Goal: Task Accomplishment & Management: Manage account settings

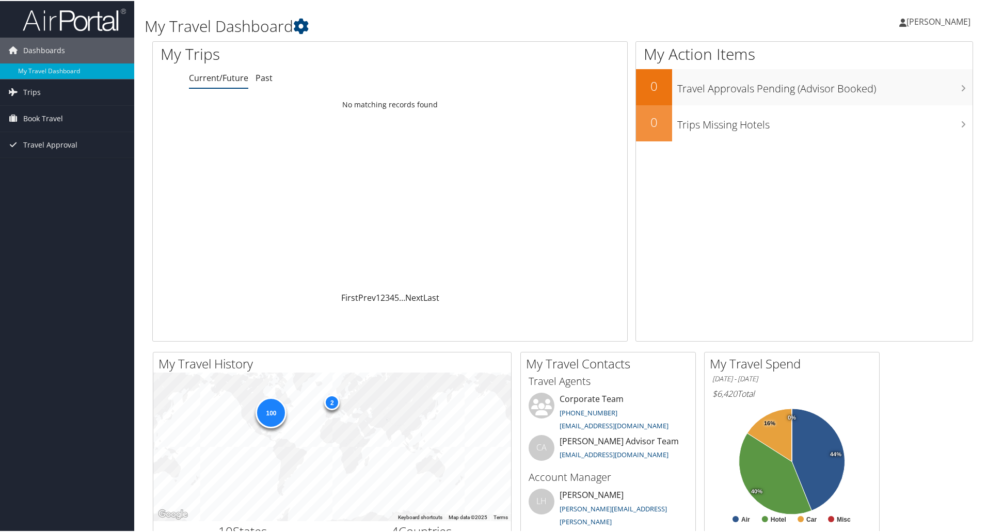
click at [939, 17] on span "[PERSON_NAME]" at bounding box center [938, 20] width 64 height 11
click at [887, 53] on link "My Settings" at bounding box center [910, 57] width 115 height 18
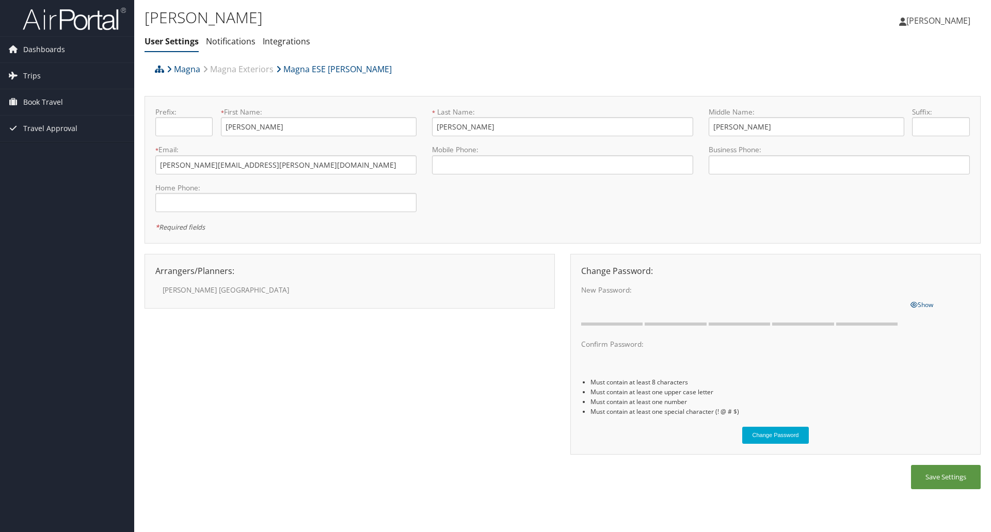
click at [199, 290] on label "Denise Eichburg" at bounding box center [249, 290] width 172 height 10
click at [546, 226] on div "* Required fields" at bounding box center [358, 226] width 407 height 12
click at [515, 164] on input "tel" at bounding box center [562, 164] width 261 height 19
type input "+1 (248) 979-5668"
click at [750, 167] on input "tel" at bounding box center [839, 164] width 261 height 19
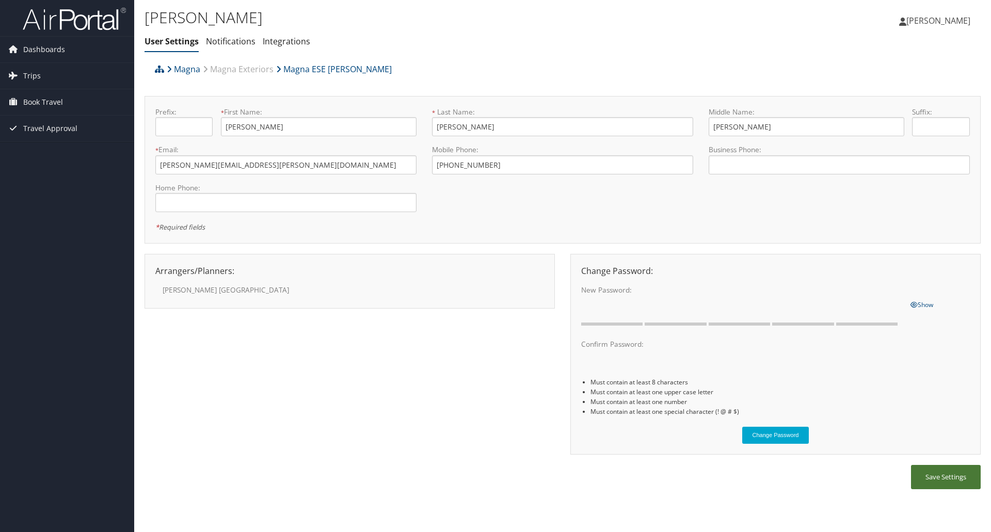
click at [962, 478] on button "Save Settings" at bounding box center [946, 477] width 70 height 24
click at [936, 483] on button "Save Settings" at bounding box center [946, 477] width 70 height 24
click at [232, 43] on link "Notifications" at bounding box center [231, 41] width 50 height 11
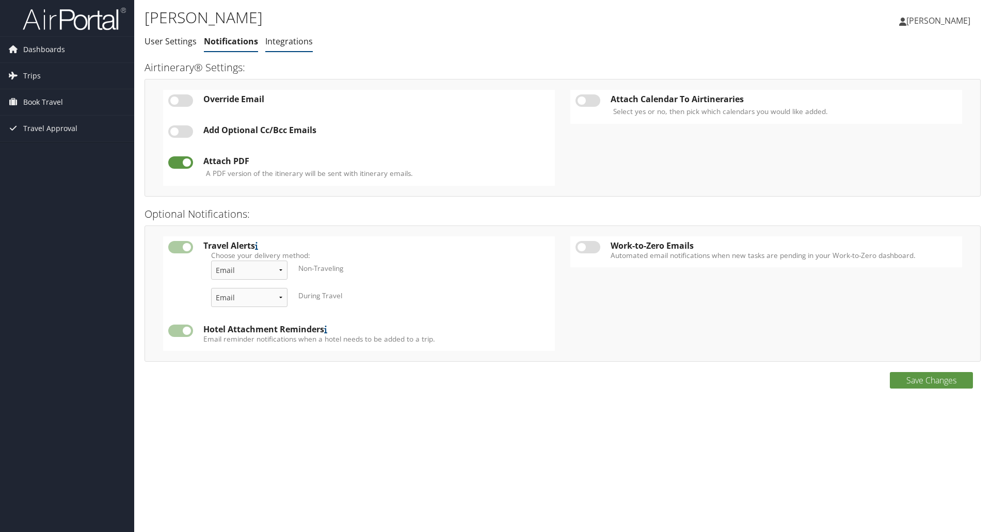
click at [293, 43] on link "Integrations" at bounding box center [288, 41] width 47 height 11
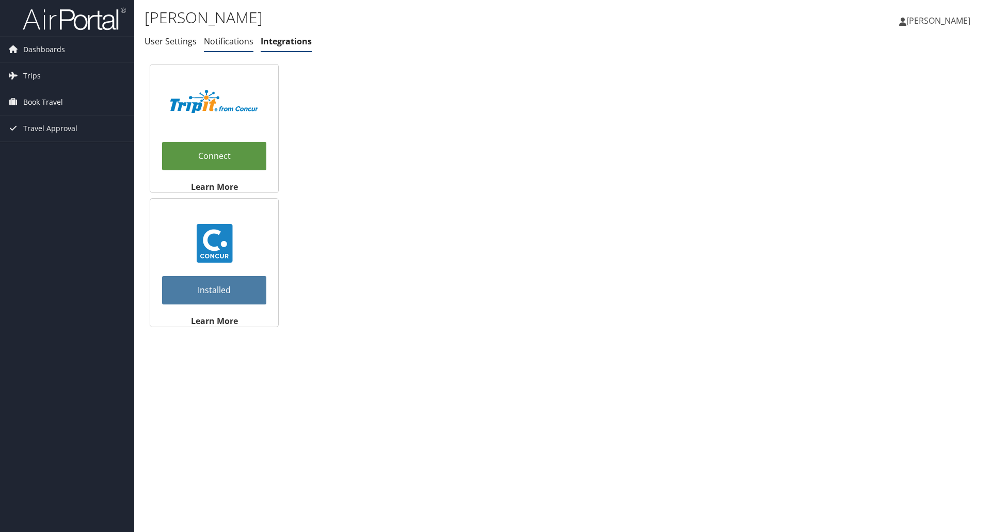
click at [216, 42] on link "Notifications" at bounding box center [229, 41] width 50 height 11
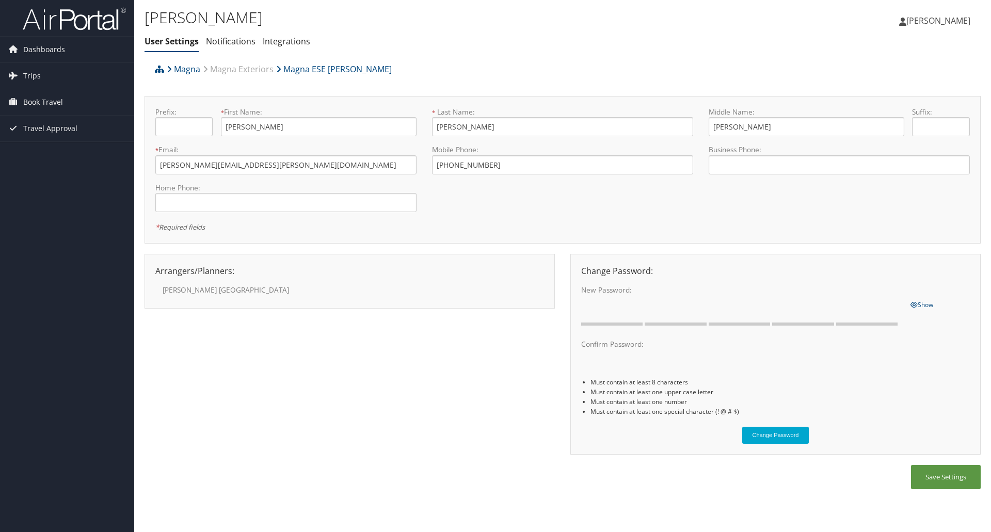
drag, startPoint x: 0, startPoint y: 0, endPoint x: 182, endPoint y: 294, distance: 345.4
click at [182, 295] on label "Denise Eichburg" at bounding box center [249, 290] width 172 height 10
click at [183, 290] on label "Denise Eichburg" at bounding box center [249, 290] width 172 height 10
click at [183, 290] on label "[PERSON_NAME]" at bounding box center [249, 290] width 172 height 10
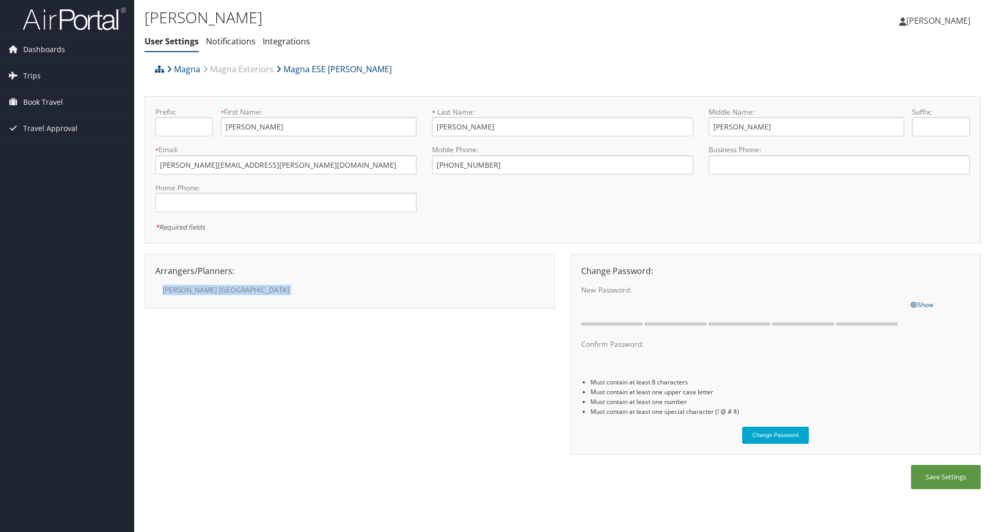
click at [183, 290] on label "[PERSON_NAME]" at bounding box center [249, 290] width 172 height 10
click at [358, 282] on div "[PERSON_NAME]" at bounding box center [350, 287] width 404 height 21
click at [60, 129] on span "Travel Approval" at bounding box center [50, 129] width 54 height 26
click at [52, 100] on span "Book Travel" at bounding box center [43, 102] width 40 height 26
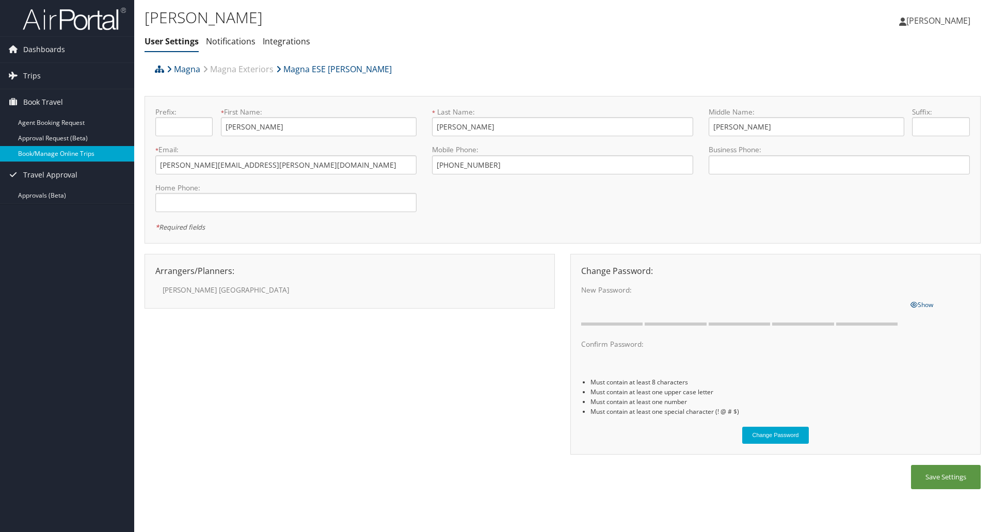
click at [52, 154] on link "Book/Manage Online Trips" at bounding box center [67, 153] width 134 height 15
click at [938, 16] on span "[PERSON_NAME]" at bounding box center [938, 20] width 64 height 11
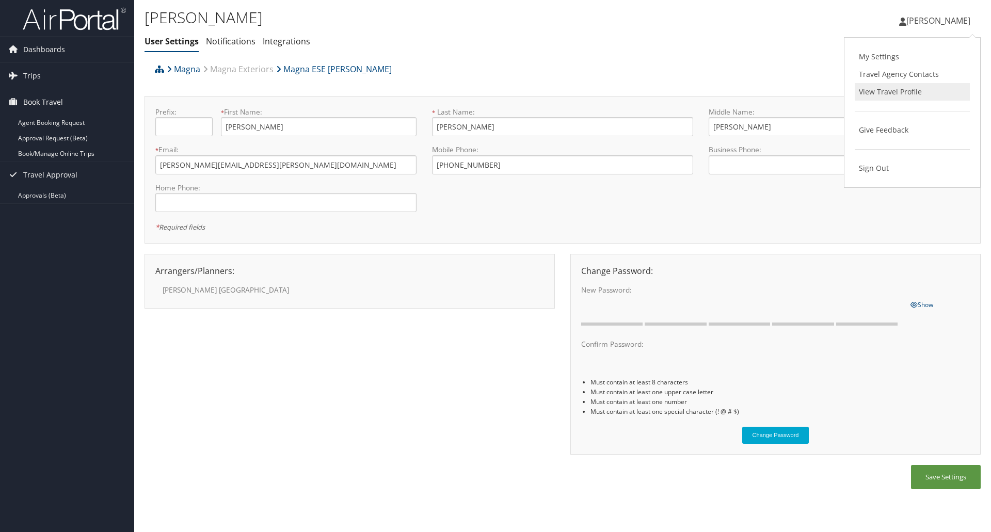
click at [903, 90] on link "View Travel Profile" at bounding box center [912, 92] width 115 height 18
click at [934, 17] on span "[PERSON_NAME]" at bounding box center [938, 20] width 64 height 11
click at [877, 55] on link "My Settings" at bounding box center [912, 57] width 115 height 18
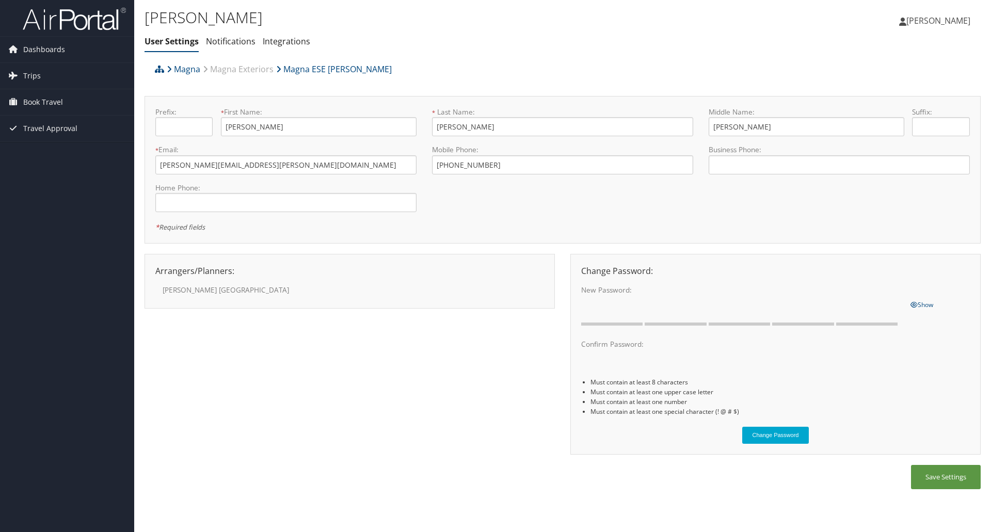
click at [939, 21] on span "[PERSON_NAME]" at bounding box center [938, 20] width 64 height 11
click at [894, 71] on link "Travel Agency Contacts" at bounding box center [912, 75] width 115 height 18
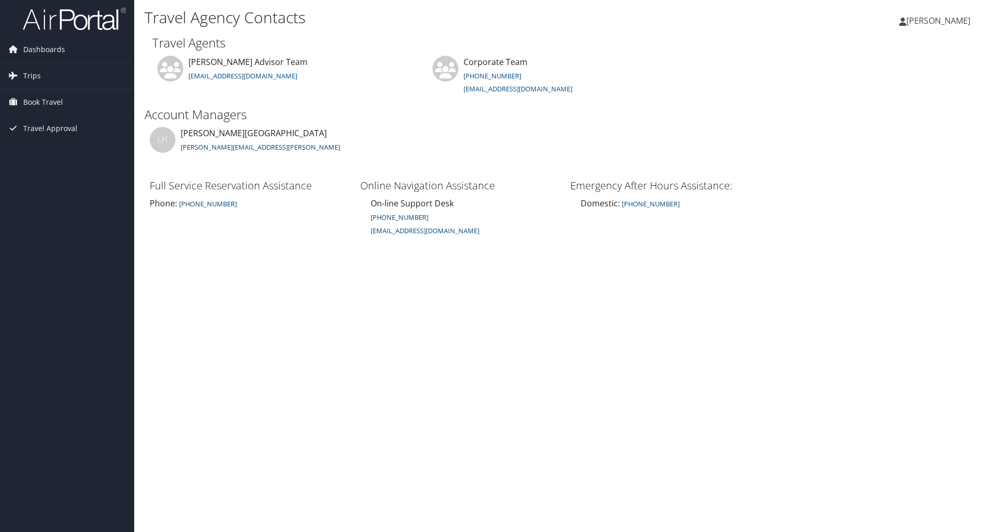
click at [933, 20] on span "[PERSON_NAME]" at bounding box center [938, 20] width 64 height 11
click at [42, 49] on span "Dashboards" at bounding box center [44, 50] width 42 height 26
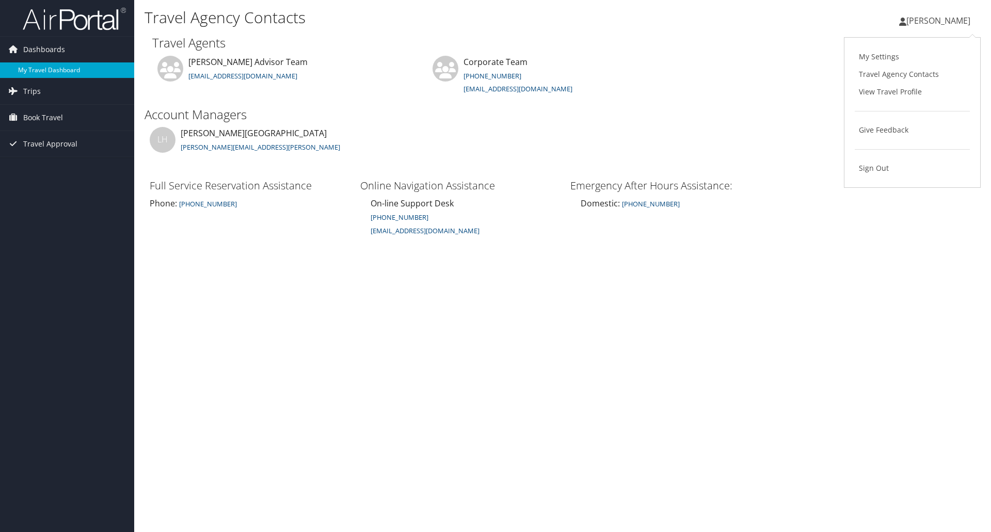
click at [42, 66] on link "My Travel Dashboard" at bounding box center [67, 69] width 134 height 15
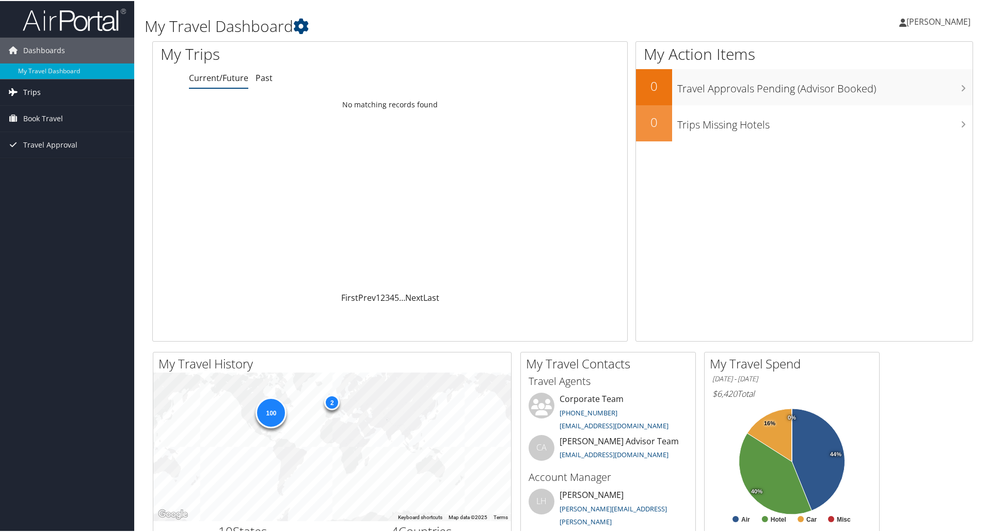
click at [34, 91] on span "Trips" at bounding box center [32, 91] width 18 height 26
click at [52, 161] on span "Book Travel" at bounding box center [43, 164] width 40 height 26
click at [68, 235] on span "Travel Approval" at bounding box center [50, 237] width 54 height 26
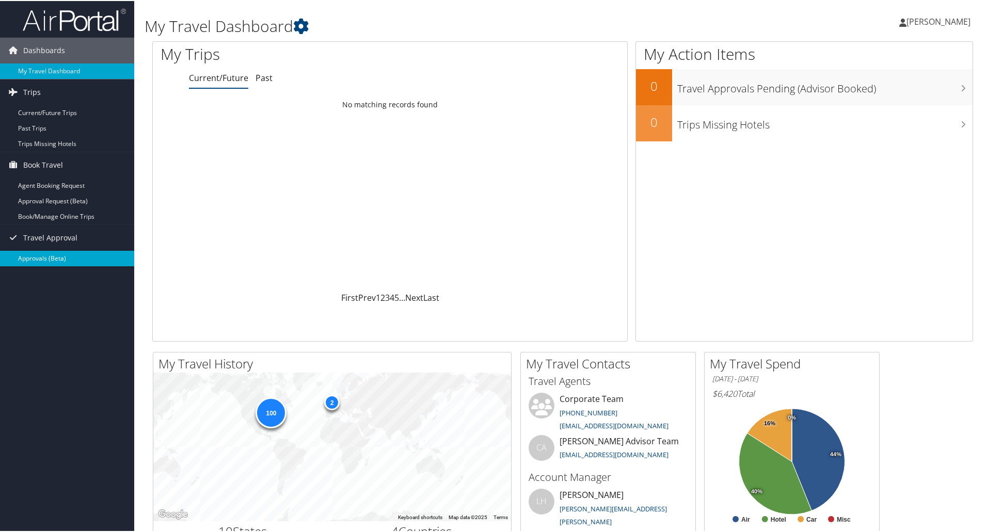
click at [50, 257] on link "Approvals (Beta)" at bounding box center [67, 257] width 134 height 15
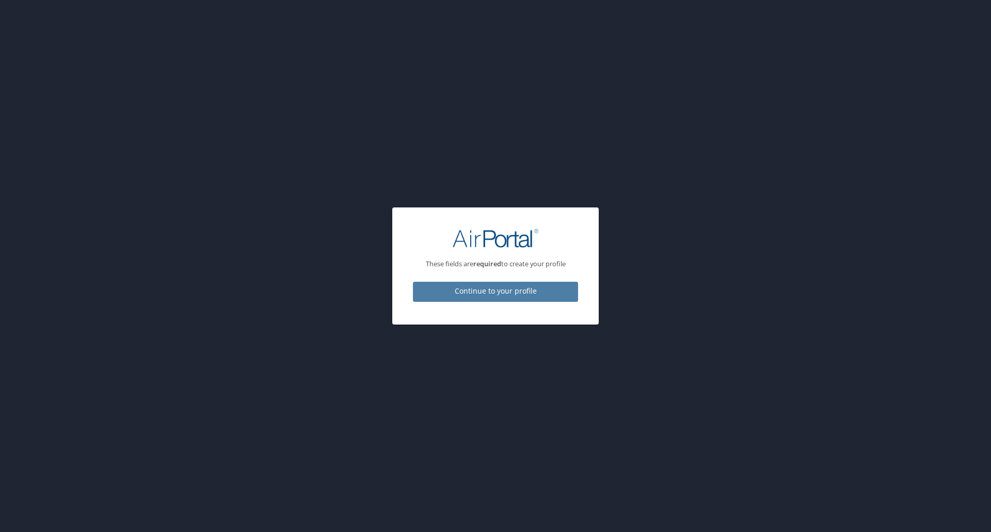
click at [513, 285] on span "Continue to your profile" at bounding box center [495, 291] width 149 height 13
select select "US"
select select "SC"
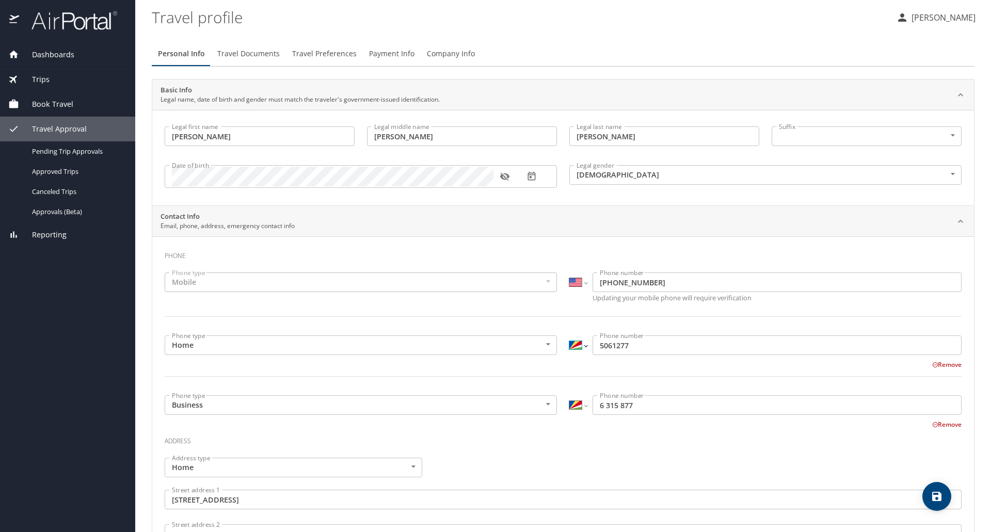
click at [581, 347] on select "International Afghanistan Åland Islands Albania Algeria American Samoa Andorra …" at bounding box center [578, 346] width 18 height 20
click at [589, 367] on div "Remove" at bounding box center [556, 364] width 809 height 12
click at [933, 425] on icon at bounding box center [935, 424] width 5 height 5
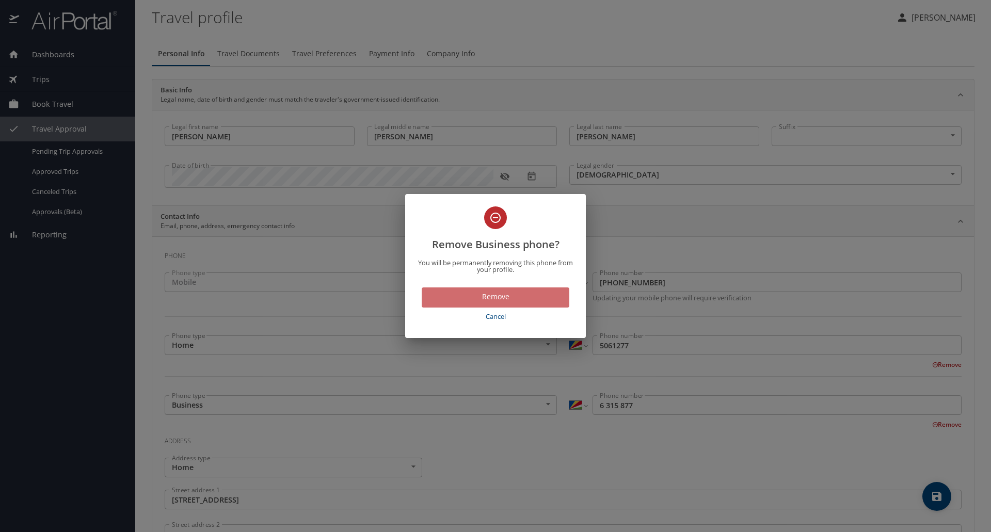
click at [509, 299] on span "Remove" at bounding box center [495, 297] width 131 height 13
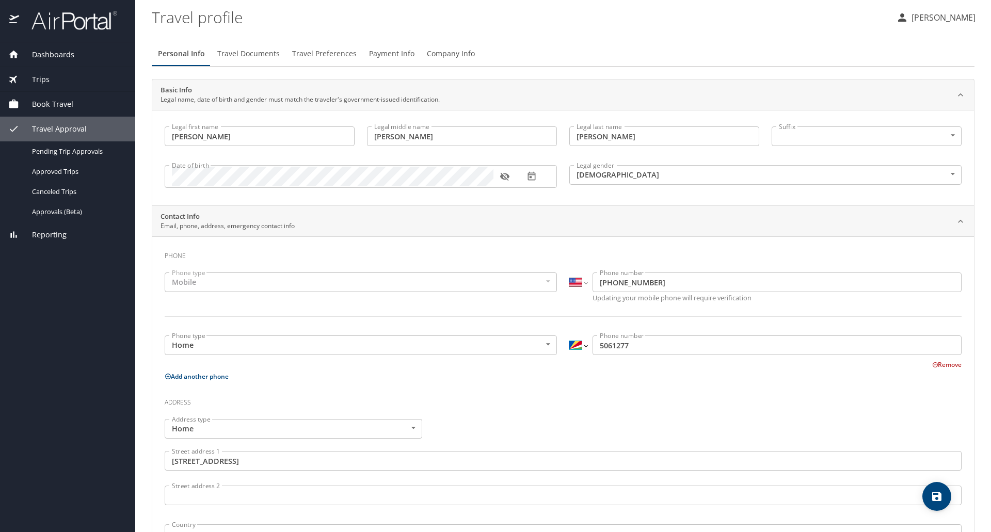
click at [582, 345] on select "International Afghanistan Åland Islands Albania Algeria American Samoa Andorra …" at bounding box center [578, 346] width 18 height 20
select select "US"
click at [569, 336] on select "International Afghanistan Åland Islands Albania Algeria American Samoa Andorra …" at bounding box center [578, 346] width 18 height 20
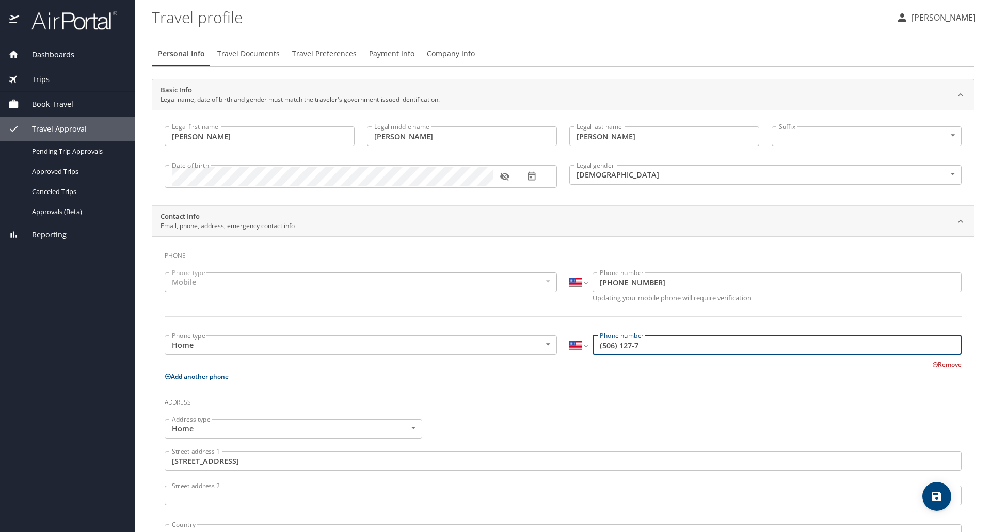
drag, startPoint x: 599, startPoint y: 345, endPoint x: 613, endPoint y: 347, distance: 13.7
click at [613, 347] on input "(506) 127-7" at bounding box center [777, 346] width 369 height 20
type input "(248) 506-1277"
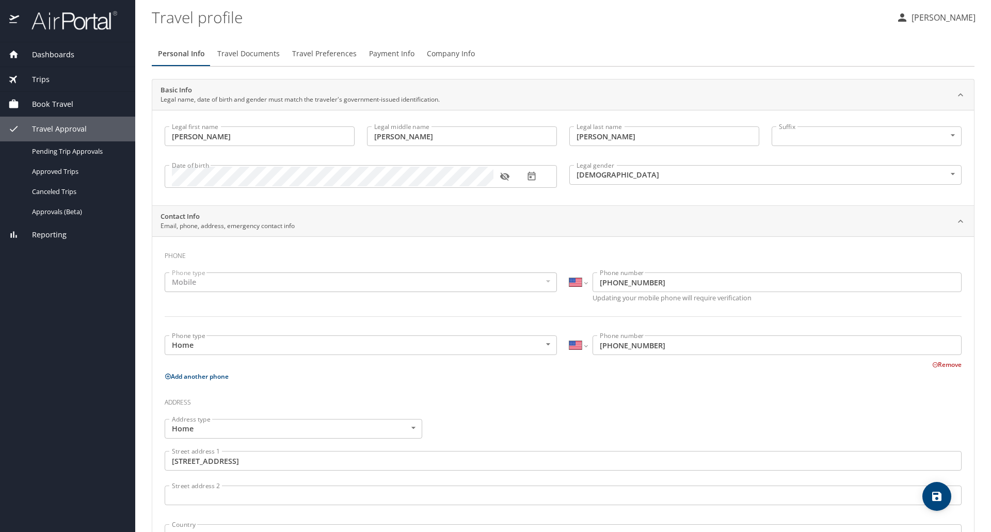
click at [506, 179] on icon "button" at bounding box center [504, 177] width 9 height 8
click at [502, 178] on icon "button" at bounding box center [504, 176] width 9 height 7
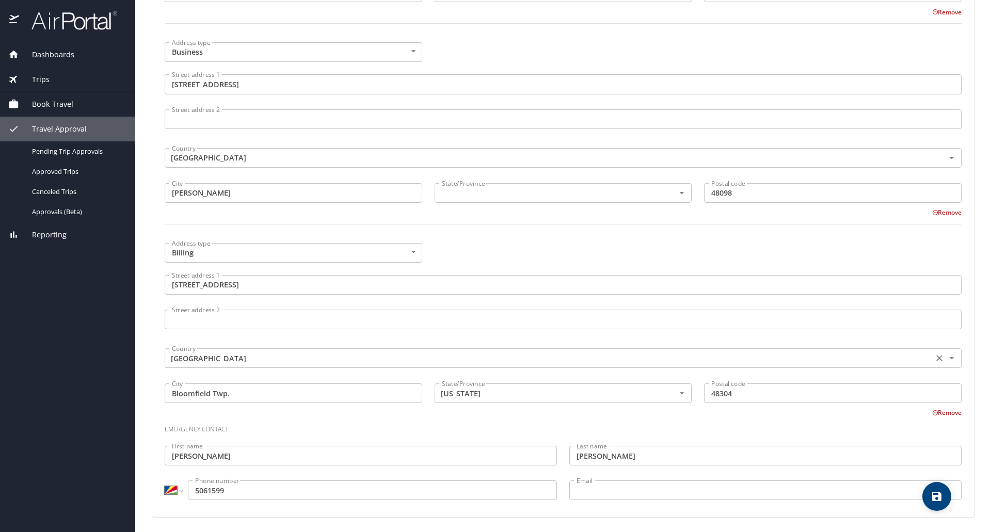
scroll to position [579, 0]
click at [180, 489] on select "International Afghanistan Åland Islands Albania Algeria American Samoa Andorra …" at bounding box center [174, 489] width 18 height 20
select select "US"
click at [165, 479] on select "International Afghanistan Åland Islands Albania Algeria American Samoa Andorra …" at bounding box center [174, 489] width 18 height 20
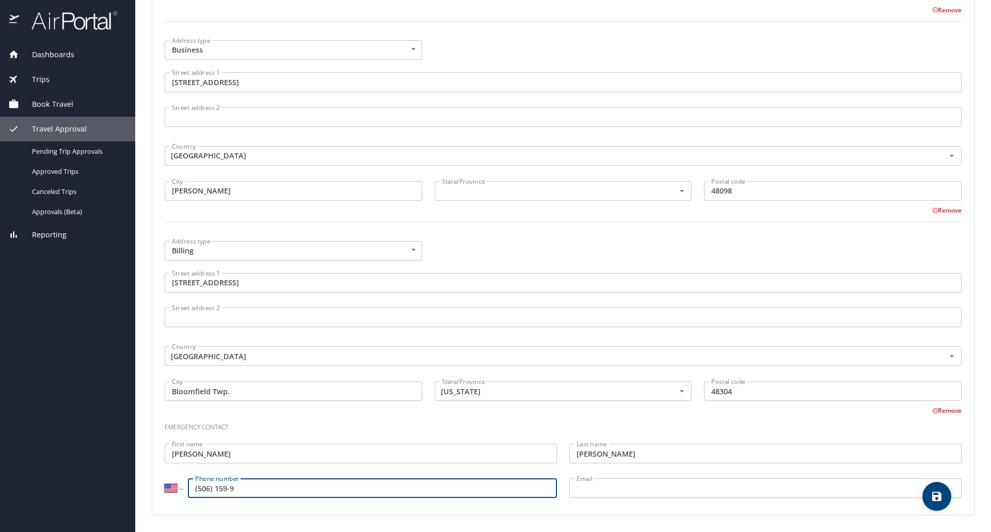
click at [197, 489] on input "(506) 159-9" at bounding box center [372, 489] width 369 height 20
type input "(248) 506-1599"
click at [502, 425] on h3 "Emergency contact" at bounding box center [563, 425] width 797 height 18
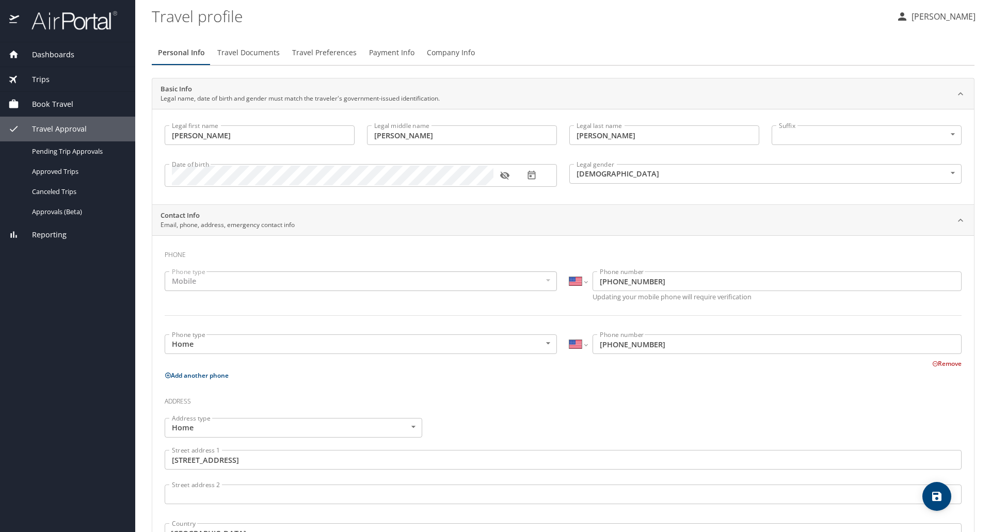
scroll to position [0, 0]
click at [256, 55] on span "Travel Documents" at bounding box center [248, 53] width 62 height 13
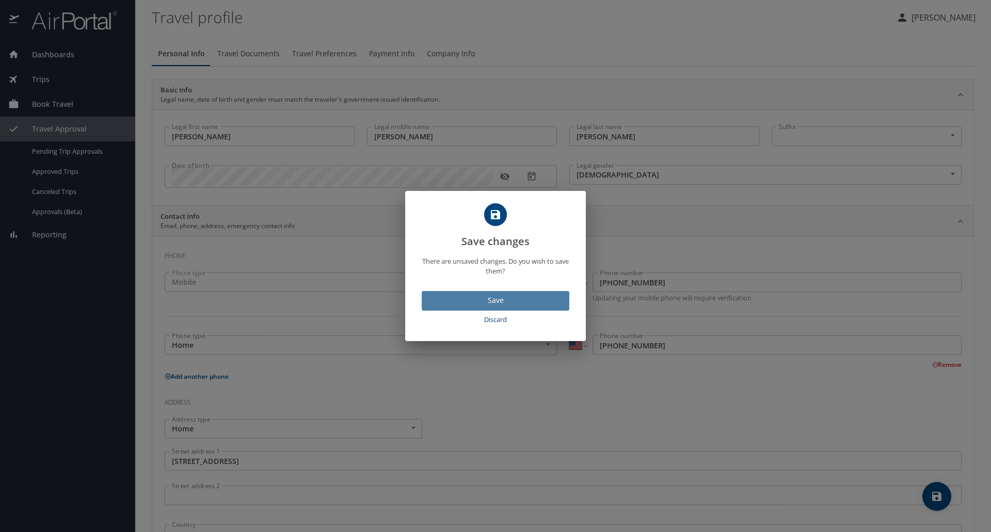
click at [499, 297] on span "Save" at bounding box center [495, 300] width 131 height 13
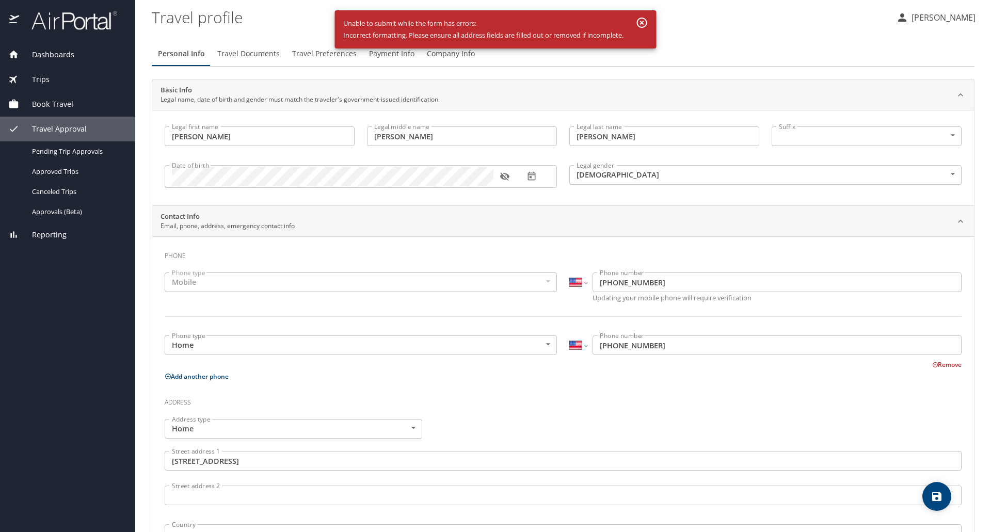
click at [546, 251] on h3 "Phone" at bounding box center [563, 254] width 797 height 18
click at [497, 416] on div "Address type Home Home Address type Street address 1 2038 Wickford Ct. Street a…" at bounding box center [562, 519] width 809 height 213
click at [640, 22] on icon "button" at bounding box center [642, 23] width 10 height 10
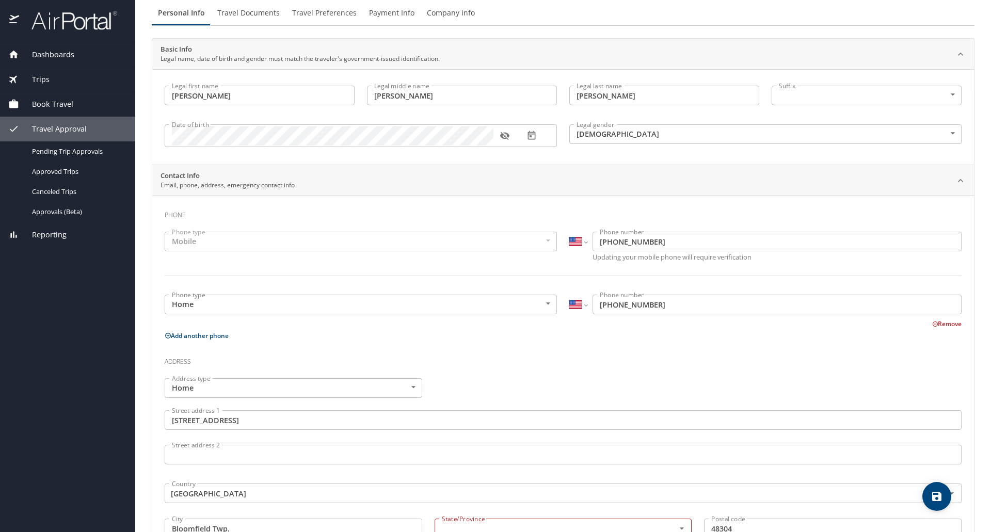
scroll to position [155, 0]
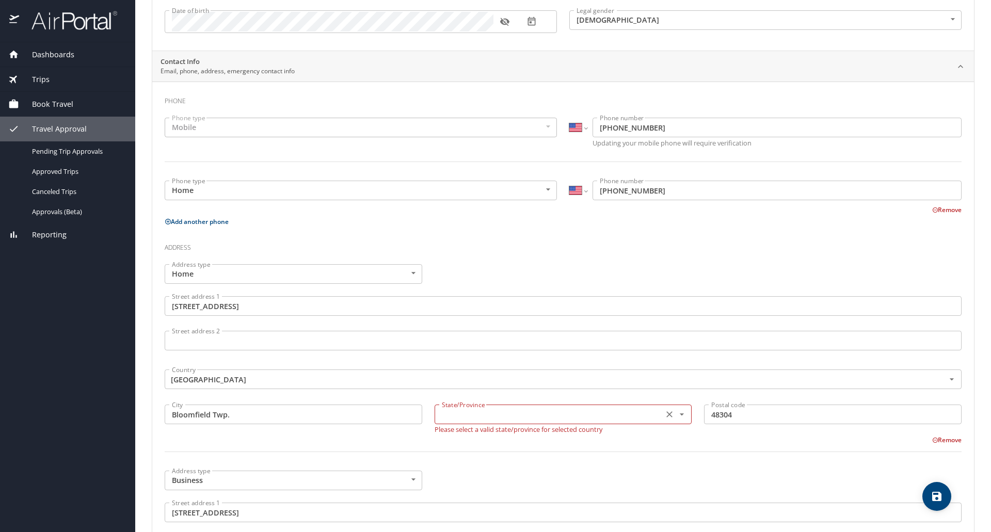
click at [505, 419] on input "text" at bounding box center [548, 414] width 221 height 13
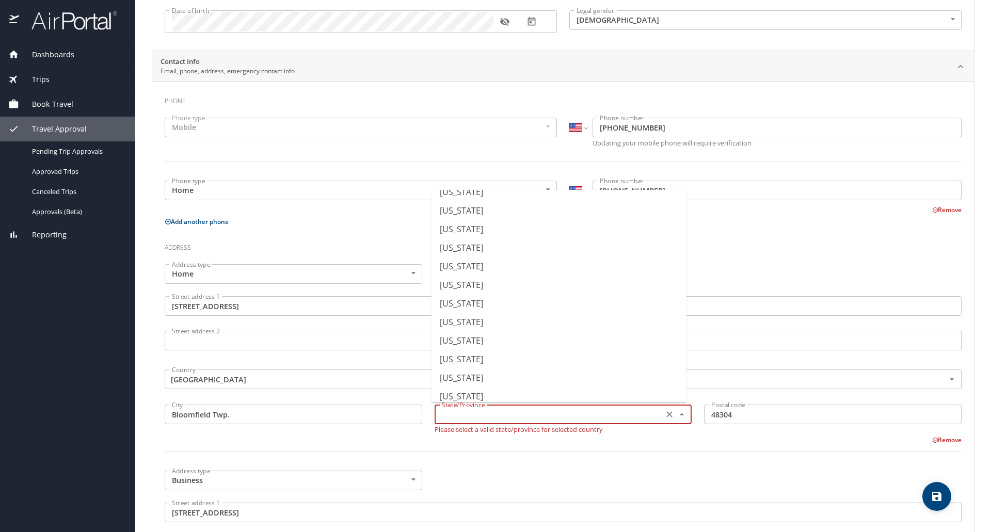
scroll to position [310, 0]
click at [472, 307] on li "Michigan" at bounding box center [559, 302] width 255 height 19
type input "Michigan"
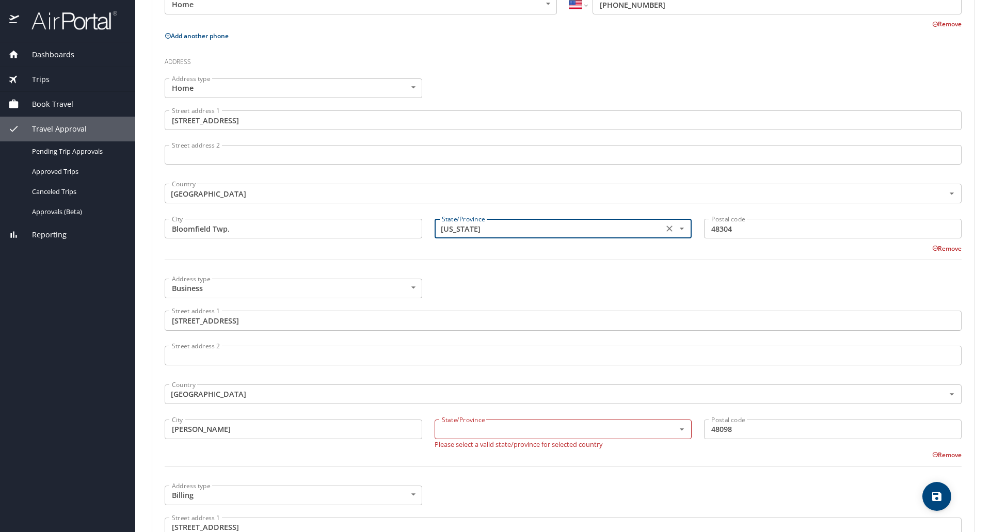
scroll to position [361, 0]
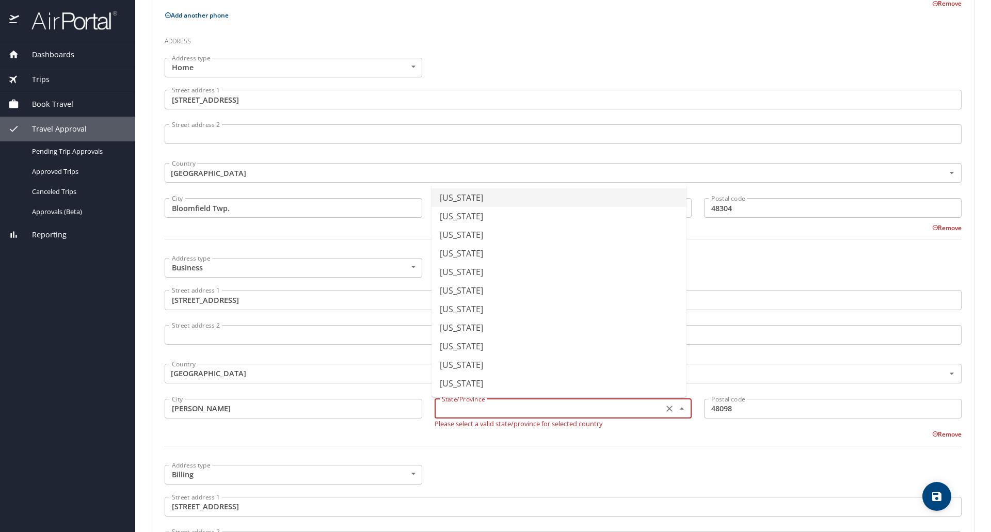
click at [491, 406] on input "text" at bounding box center [548, 408] width 221 height 13
click at [468, 299] on li "Michigan" at bounding box center [559, 297] width 255 height 19
type input "Michigan"
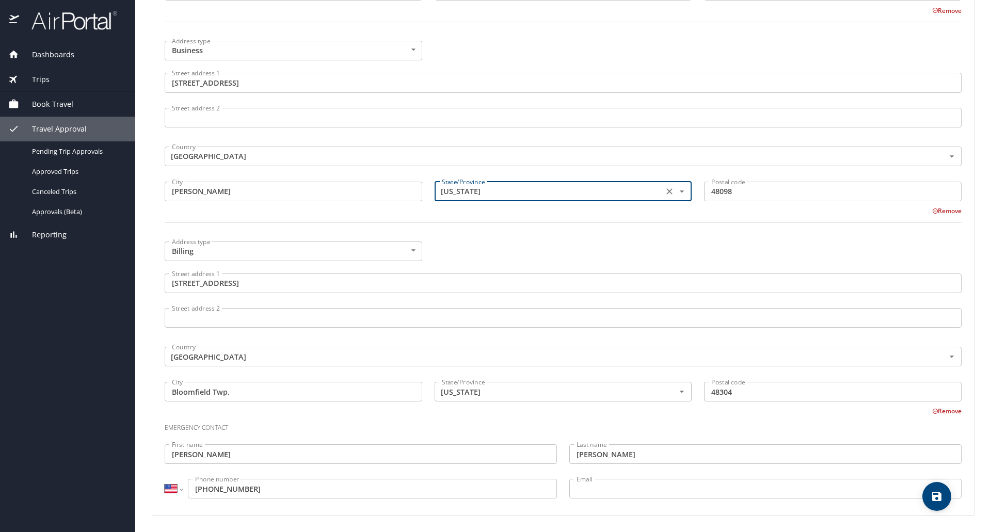
scroll to position [579, 0]
click at [937, 494] on icon "save" at bounding box center [937, 496] width 12 height 12
select select "US"
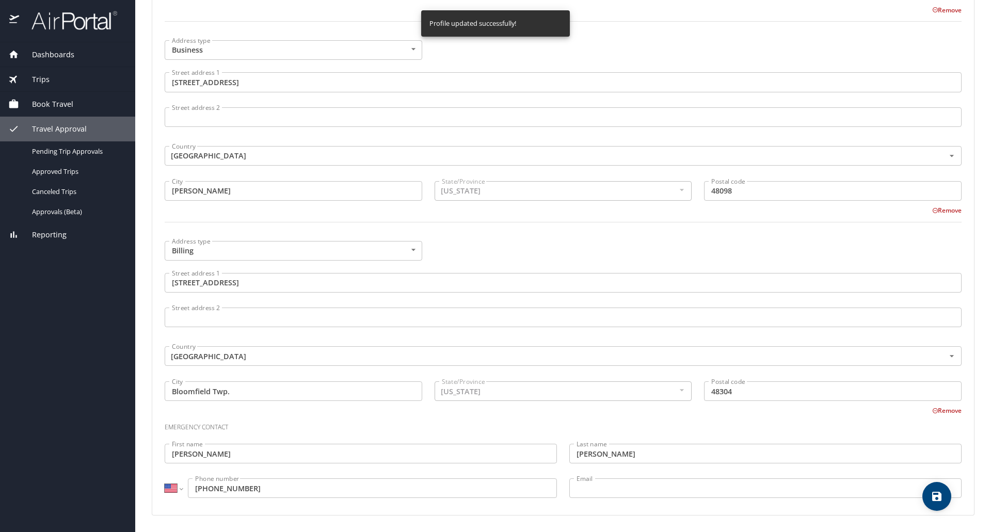
select select "US"
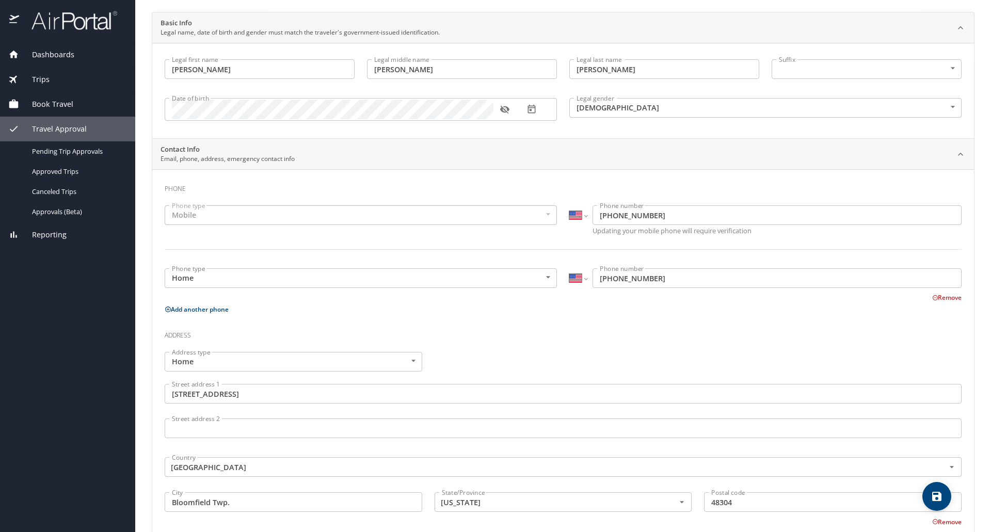
scroll to position [0, 0]
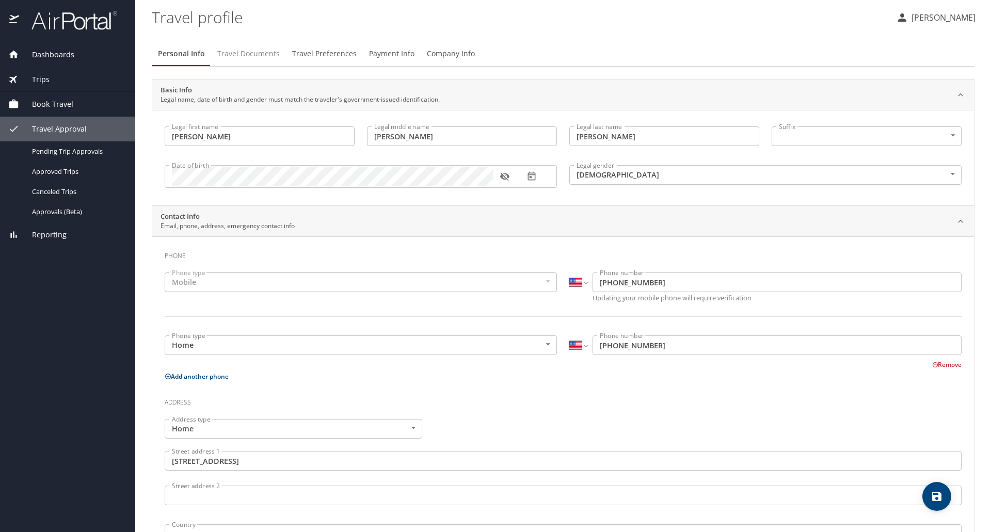
click at [241, 52] on span "Travel Documents" at bounding box center [248, 53] width 62 height 13
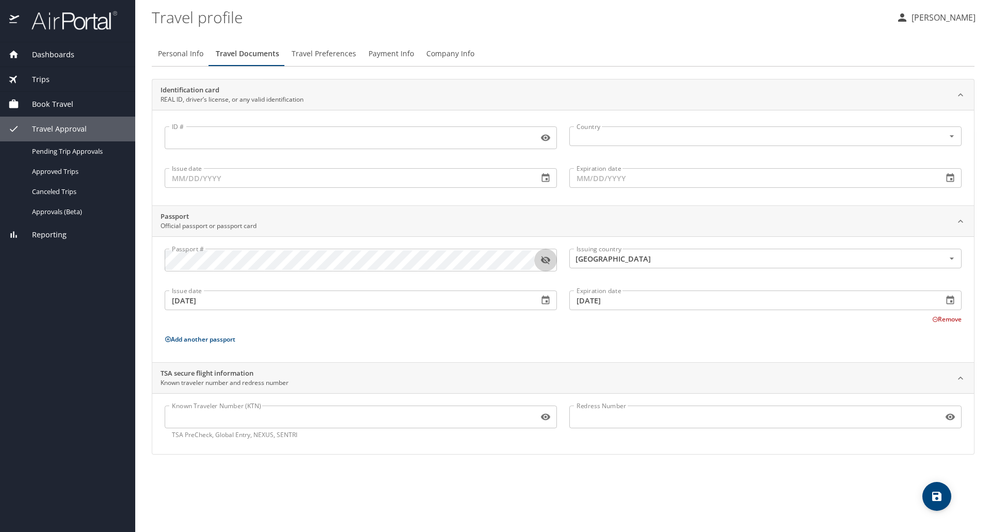
click at [547, 259] on icon "button" at bounding box center [545, 261] width 9 height 8
click at [547, 260] on icon "button" at bounding box center [545, 260] width 9 height 7
click at [285, 417] on input "Known Traveler Number (KTN)" at bounding box center [350, 417] width 370 height 20
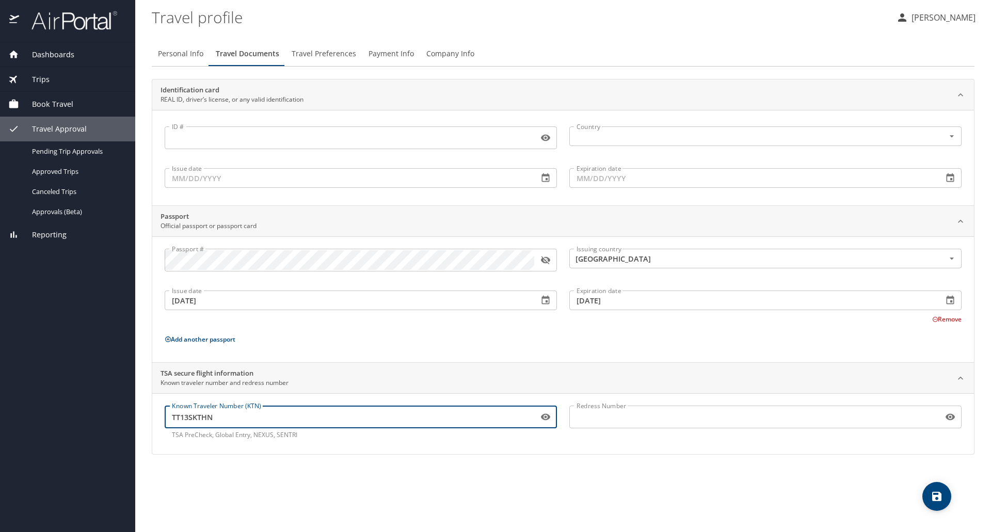
type input "TT13SKTHN"
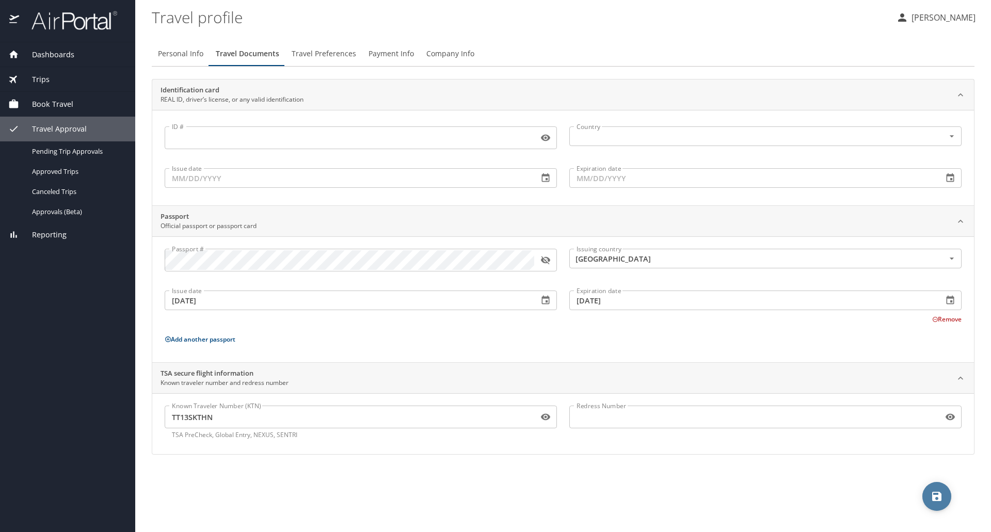
click at [935, 493] on icon "save" at bounding box center [937, 496] width 12 height 12
click at [322, 53] on span "Travel Preferences" at bounding box center [324, 53] width 65 height 13
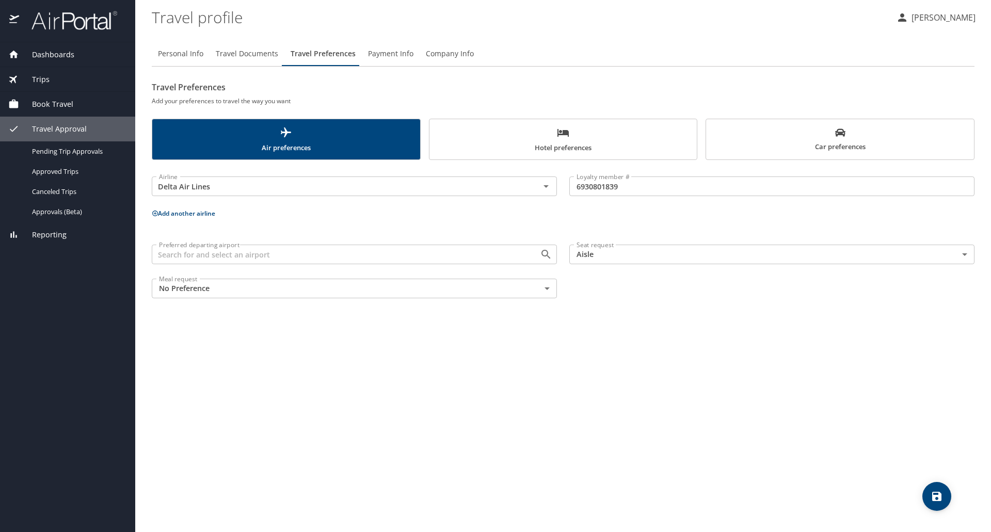
click at [598, 139] on span "Hotel preferences" at bounding box center [564, 139] width 256 height 27
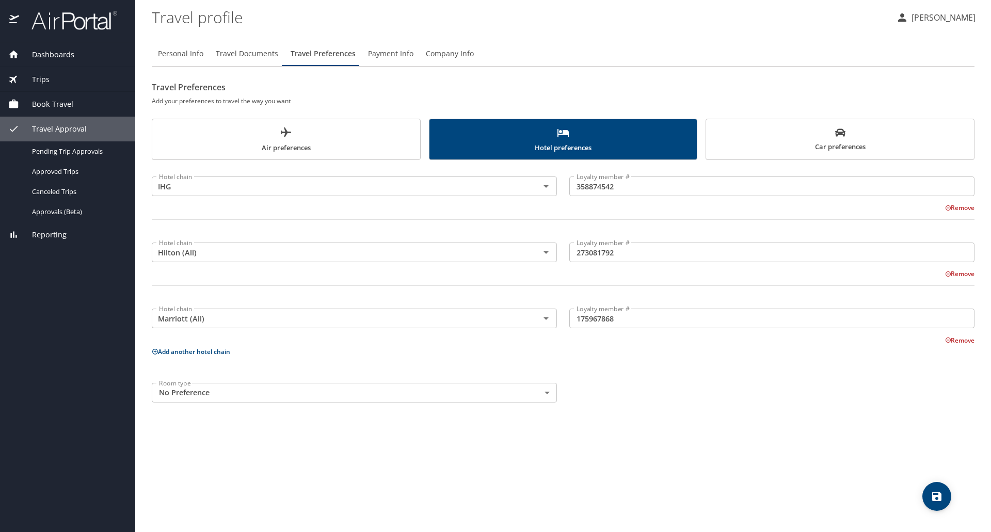
click at [311, 133] on span "Air preferences" at bounding box center [286, 139] width 256 height 27
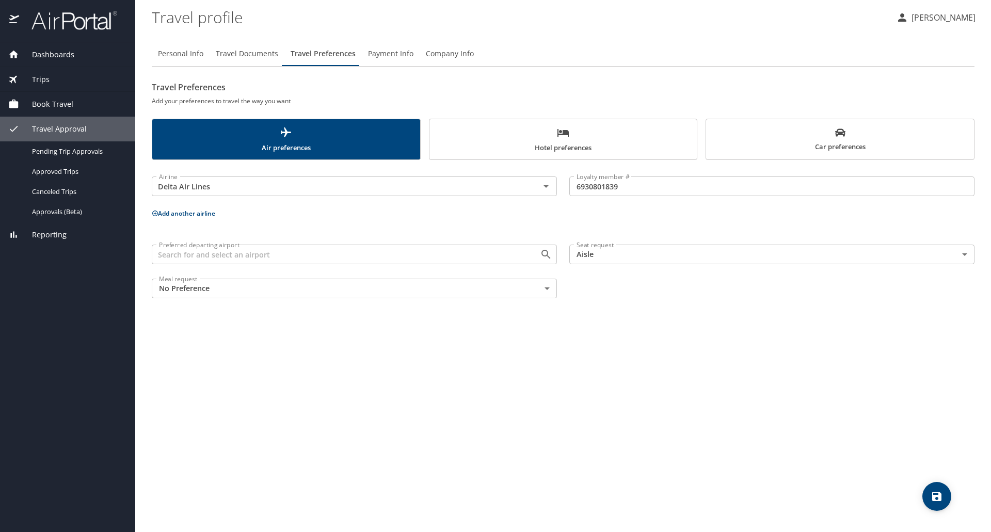
click at [396, 51] on span "Payment Info" at bounding box center [390, 53] width 45 height 13
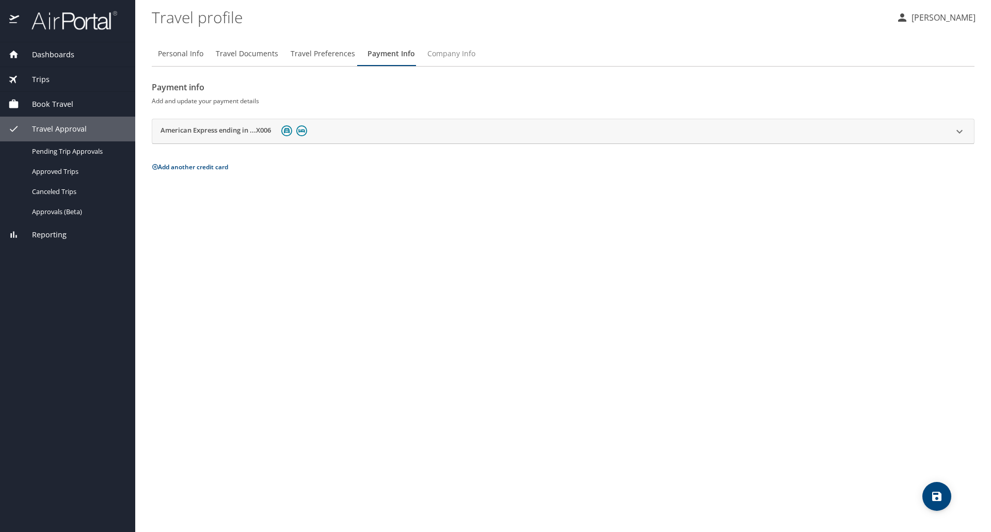
click at [449, 49] on span "Company Info" at bounding box center [451, 53] width 48 height 13
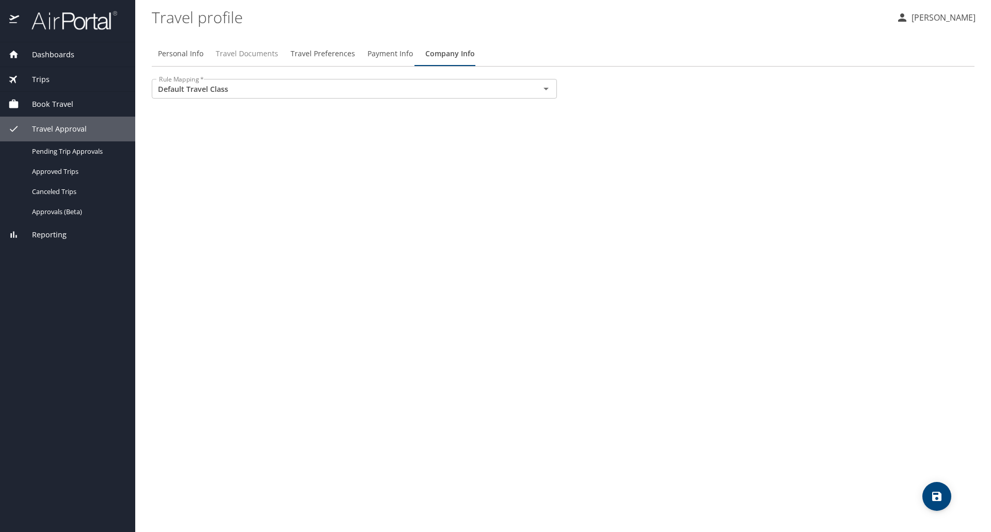
click at [242, 48] on span "Travel Documents" at bounding box center [247, 53] width 62 height 13
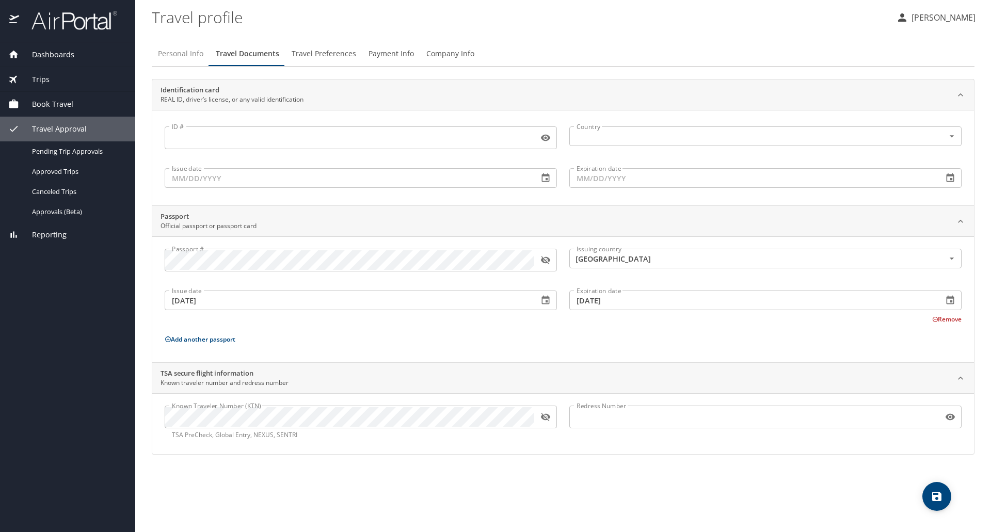
click at [171, 56] on span "Personal Info" at bounding box center [180, 53] width 45 height 13
select select "US"
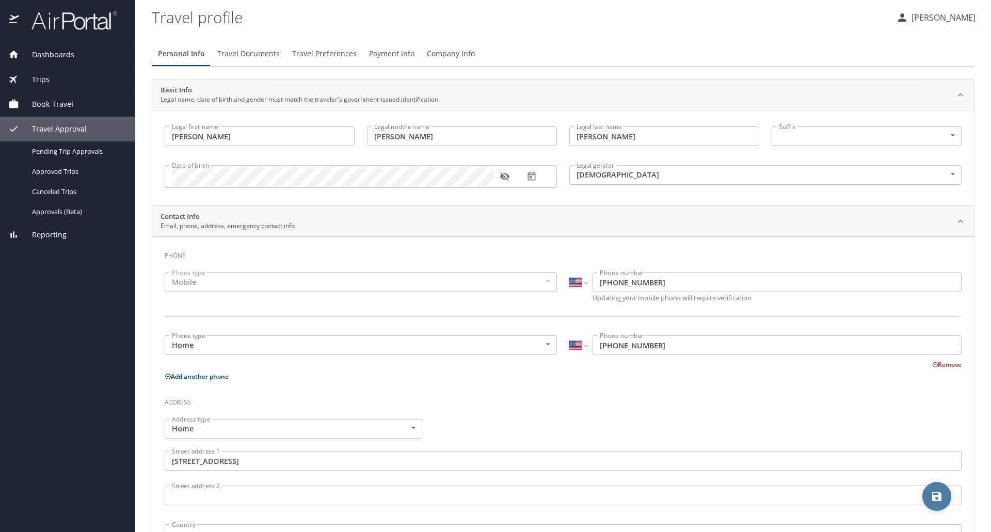
click at [939, 498] on icon "save" at bounding box center [936, 496] width 9 height 9
select select "US"
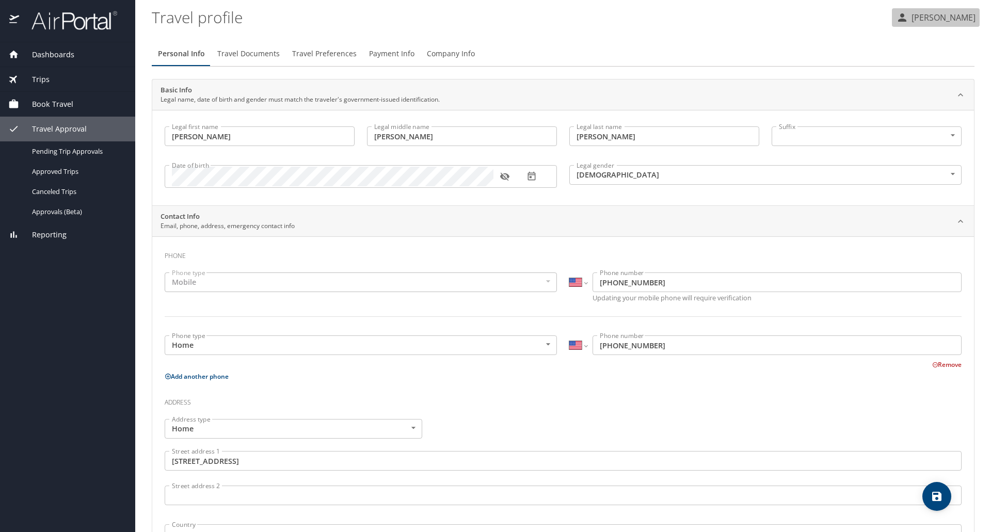
click at [957, 19] on p "[PERSON_NAME]" at bounding box center [942, 17] width 67 height 12
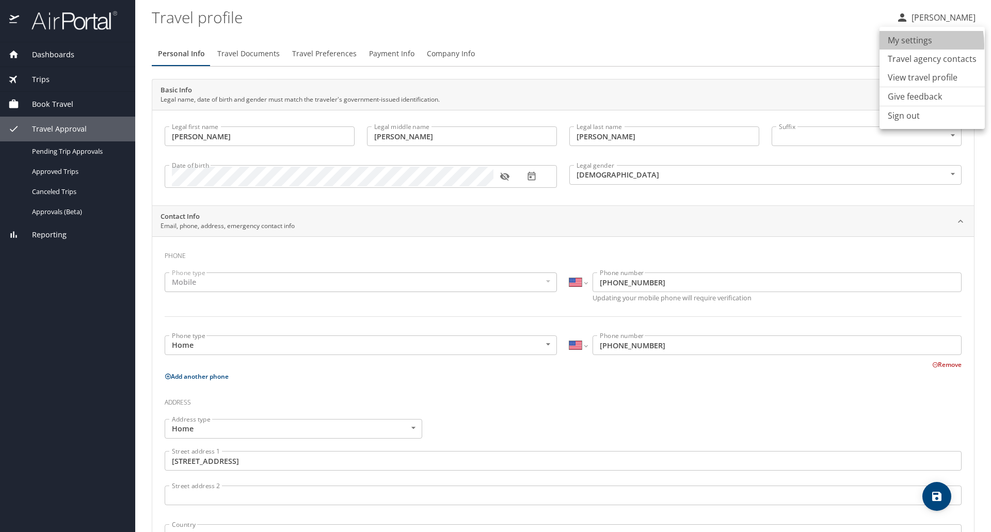
click at [901, 45] on li "My settings" at bounding box center [932, 40] width 105 height 19
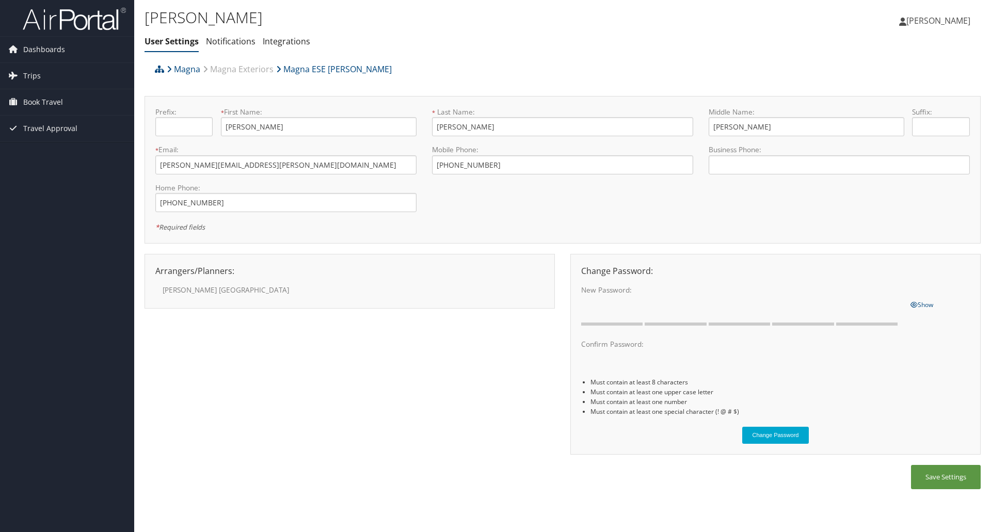
click at [194, 291] on label "[PERSON_NAME]" at bounding box center [249, 290] width 172 height 10
click at [194, 290] on label "[PERSON_NAME]" at bounding box center [249, 290] width 172 height 10
click at [198, 289] on label "[PERSON_NAME]" at bounding box center [249, 290] width 172 height 10
click at [337, 363] on div "Arrangers/Planners: Edit Arrangers & Planners [PERSON_NAME] [PERSON_NAME] [PERS…" at bounding box center [563, 360] width 836 height 212
click at [228, 39] on link "Notifications" at bounding box center [231, 41] width 50 height 11
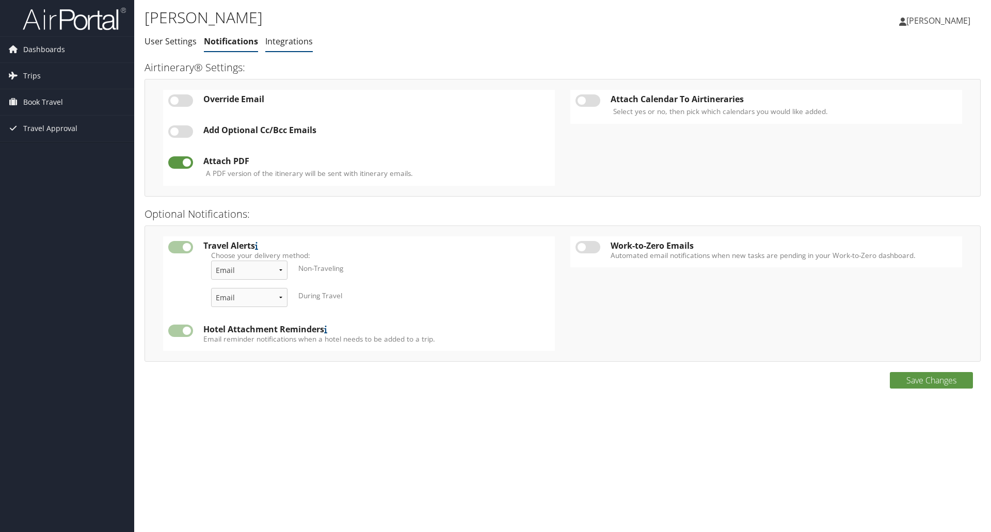
click at [289, 47] on link "Integrations" at bounding box center [288, 41] width 47 height 11
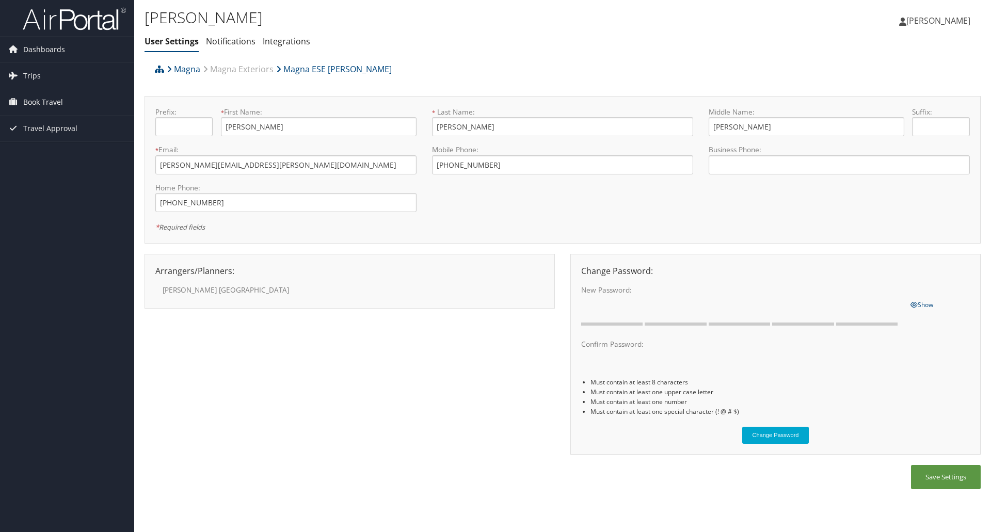
click at [400, 405] on div "Arrangers/Planners: Edit Arrangers & Planners [PERSON_NAME] [PERSON_NAME] [PERS…" at bounding box center [563, 360] width 836 height 212
click at [906, 20] on icon at bounding box center [902, 22] width 7 height 8
click at [870, 170] on link "Sign Out" at bounding box center [912, 169] width 115 height 18
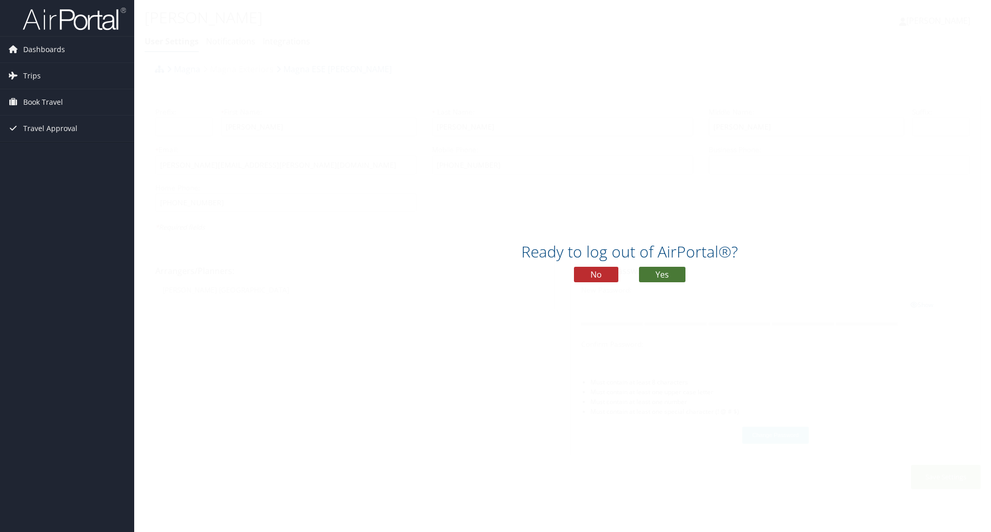
drag, startPoint x: 667, startPoint y: 273, endPoint x: 698, endPoint y: 277, distance: 31.2
click at [667, 274] on button "Yes" at bounding box center [662, 274] width 46 height 15
